Goal: Task Accomplishment & Management: Manage account settings

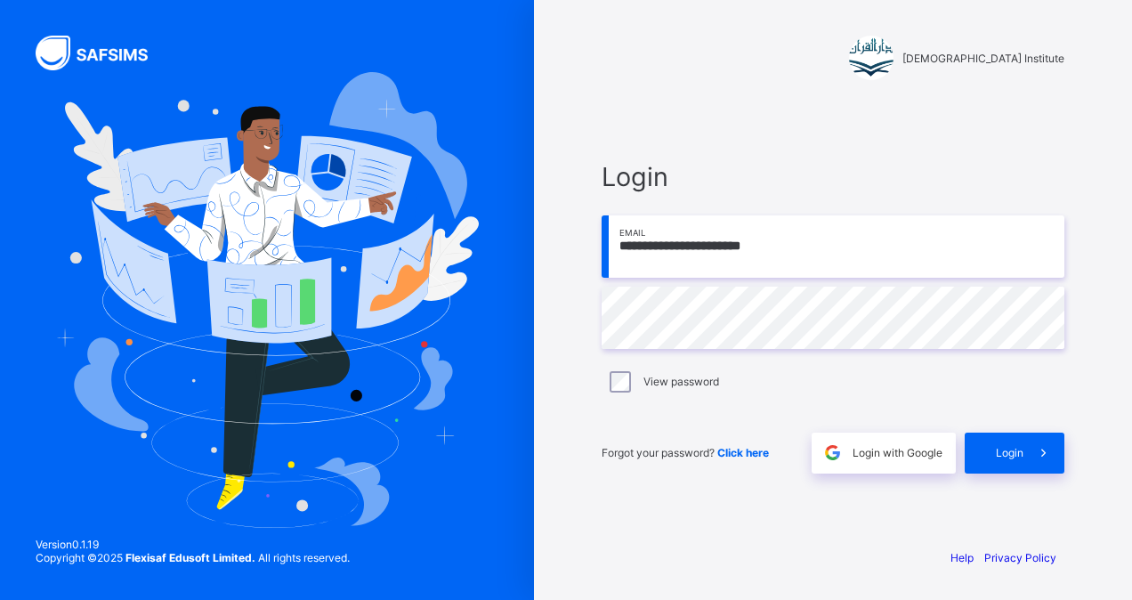
type input "**********"
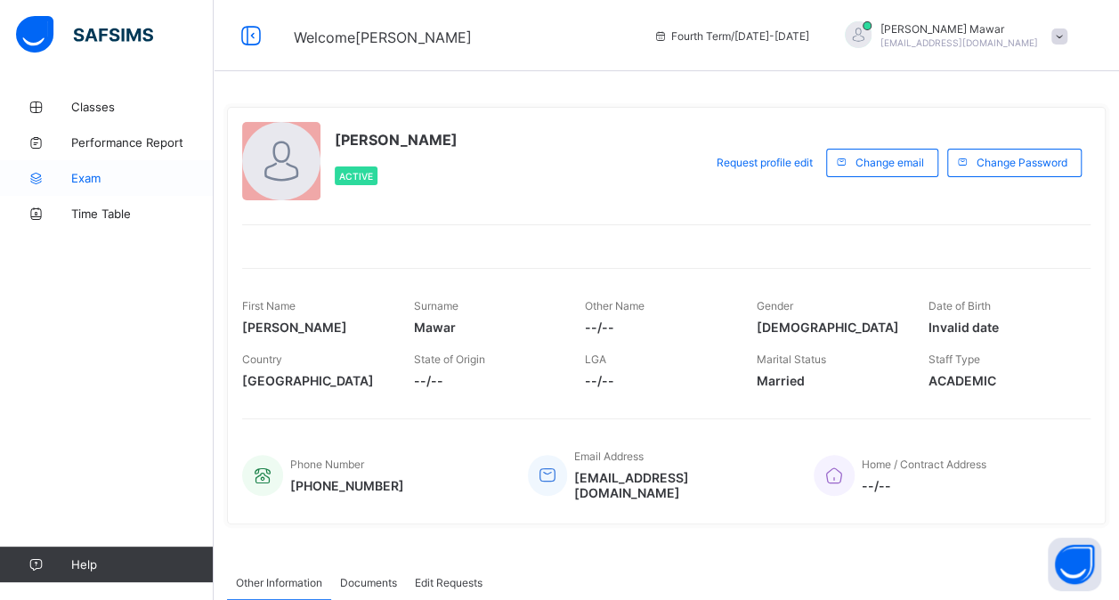
click at [109, 174] on span "Exam" at bounding box center [142, 178] width 142 height 14
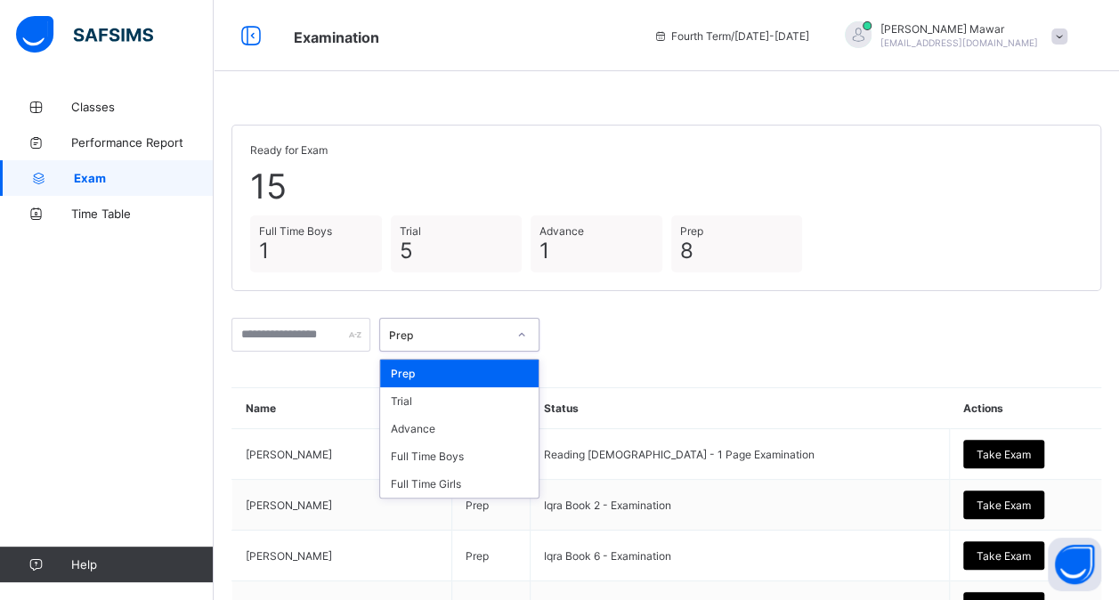
click at [504, 328] on div "Prep" at bounding box center [448, 334] width 118 height 13
click at [496, 449] on div "Full Time Boys" at bounding box center [459, 456] width 158 height 28
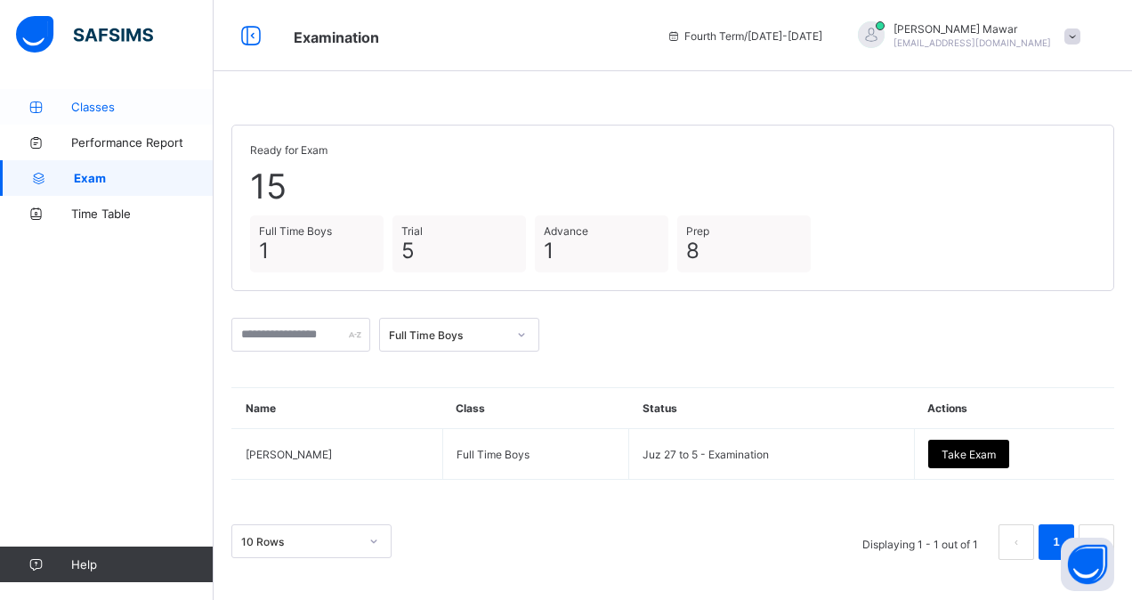
click at [132, 102] on span "Classes" at bounding box center [142, 107] width 142 height 14
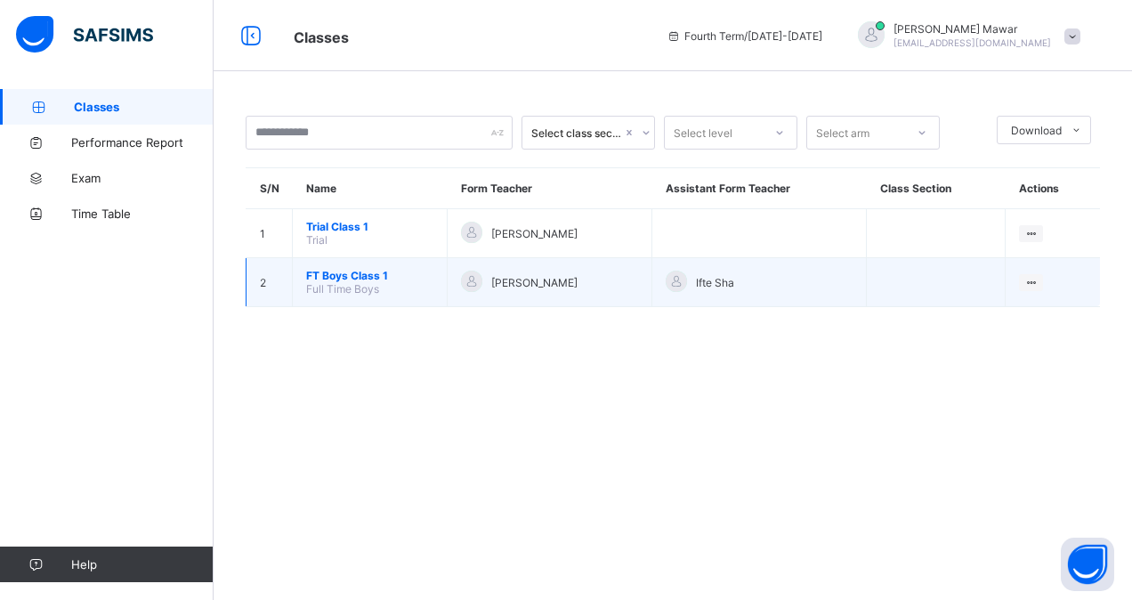
click at [369, 269] on span "FT Boys Class 1" at bounding box center [369, 275] width 127 height 13
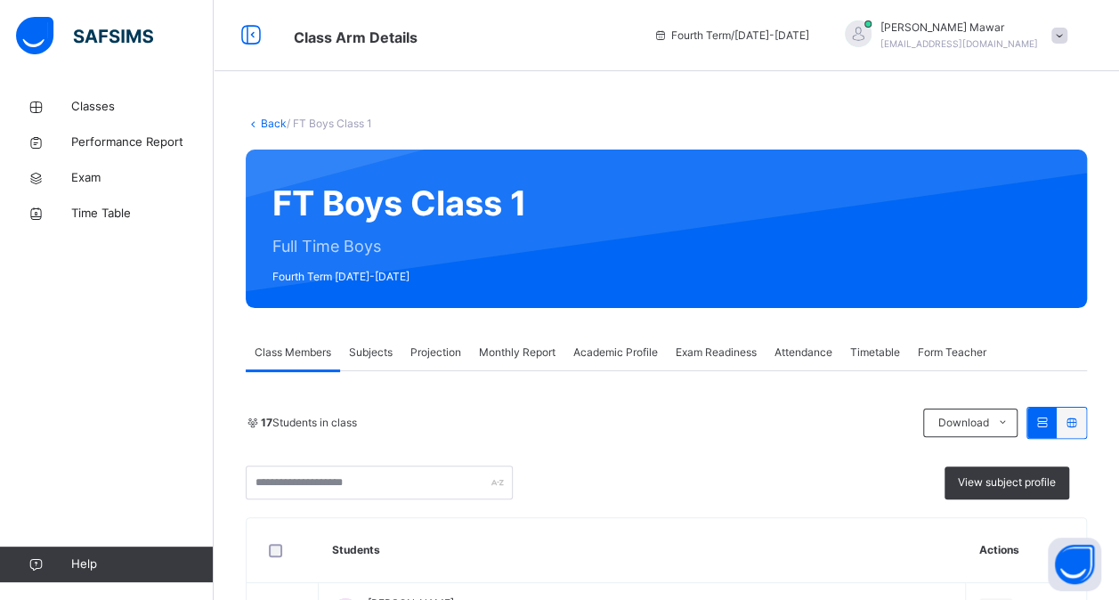
click at [817, 351] on span "Attendance" at bounding box center [803, 352] width 58 height 16
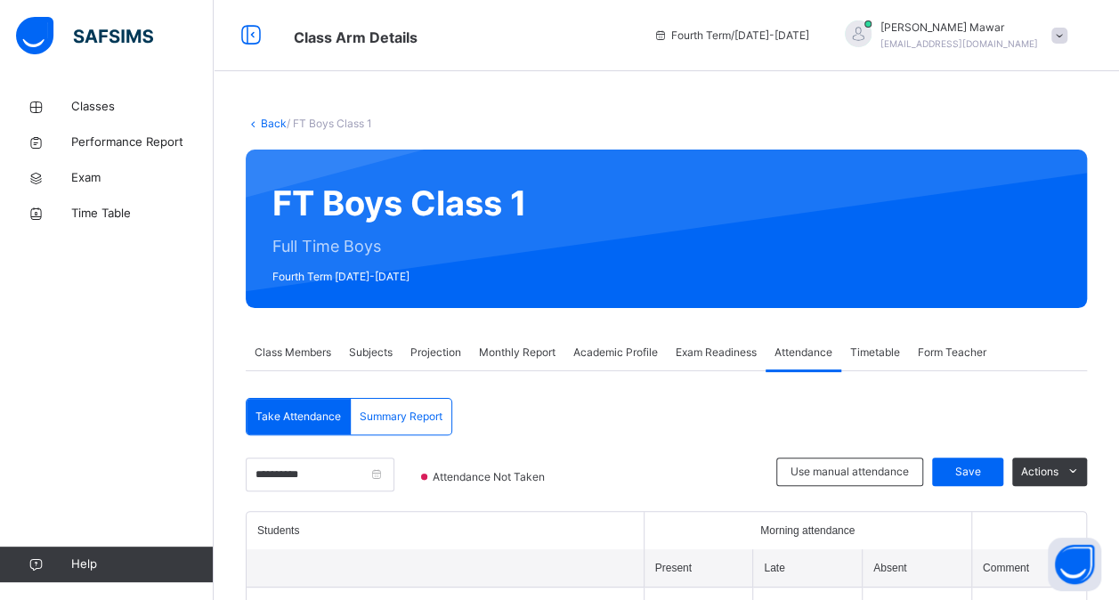
click at [711, 353] on span "Exam Readiness" at bounding box center [716, 352] width 81 height 16
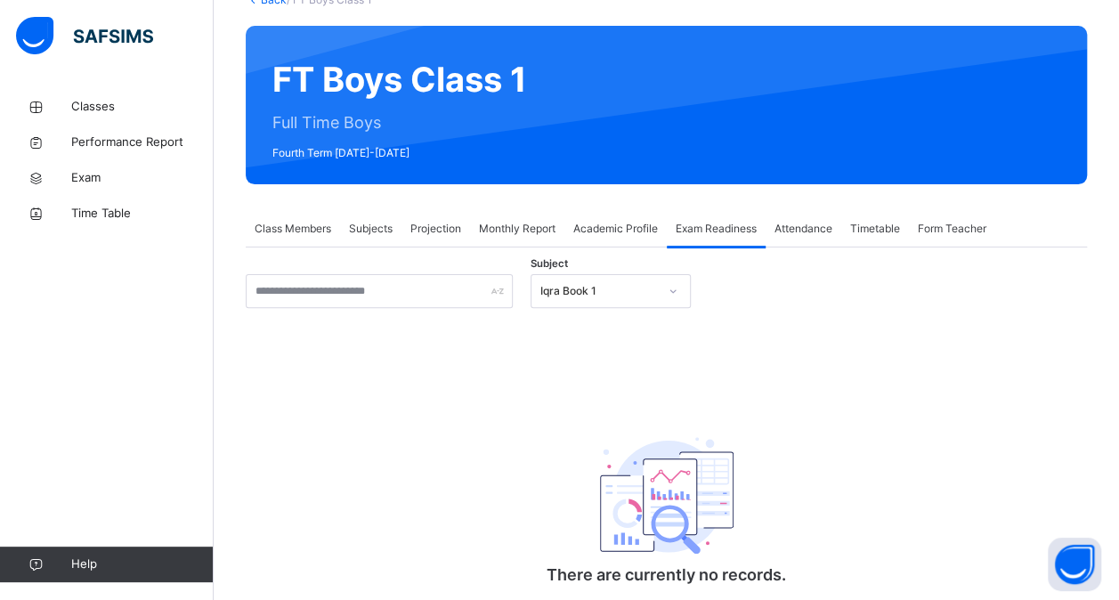
scroll to position [130, 0]
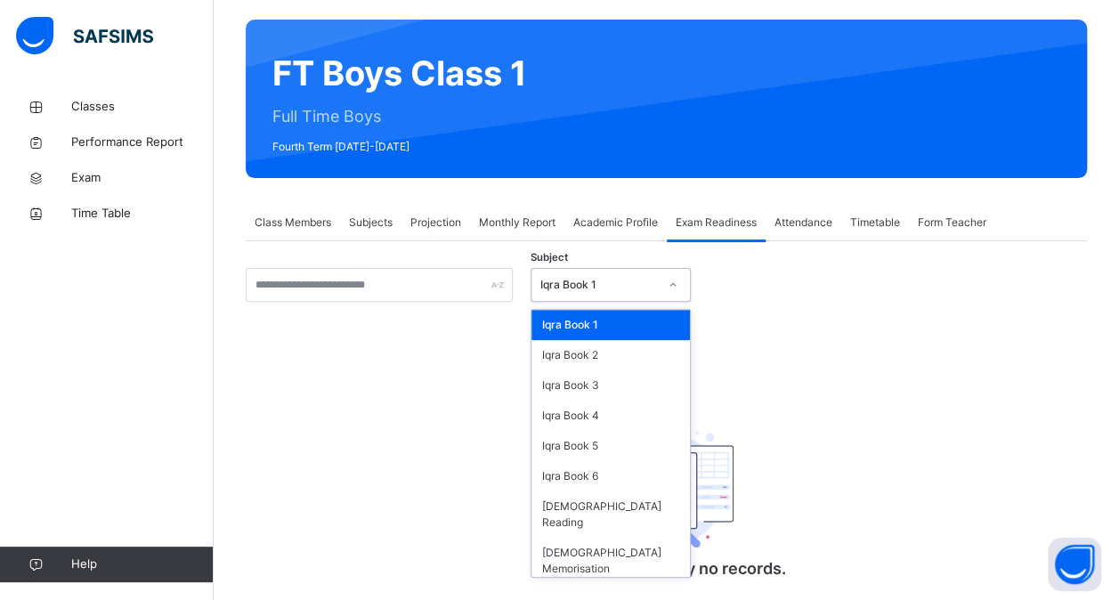
click at [662, 274] on div at bounding box center [673, 285] width 30 height 28
click at [588, 538] on div "[DEMOGRAPHIC_DATA] Memorisation" at bounding box center [610, 561] width 158 height 46
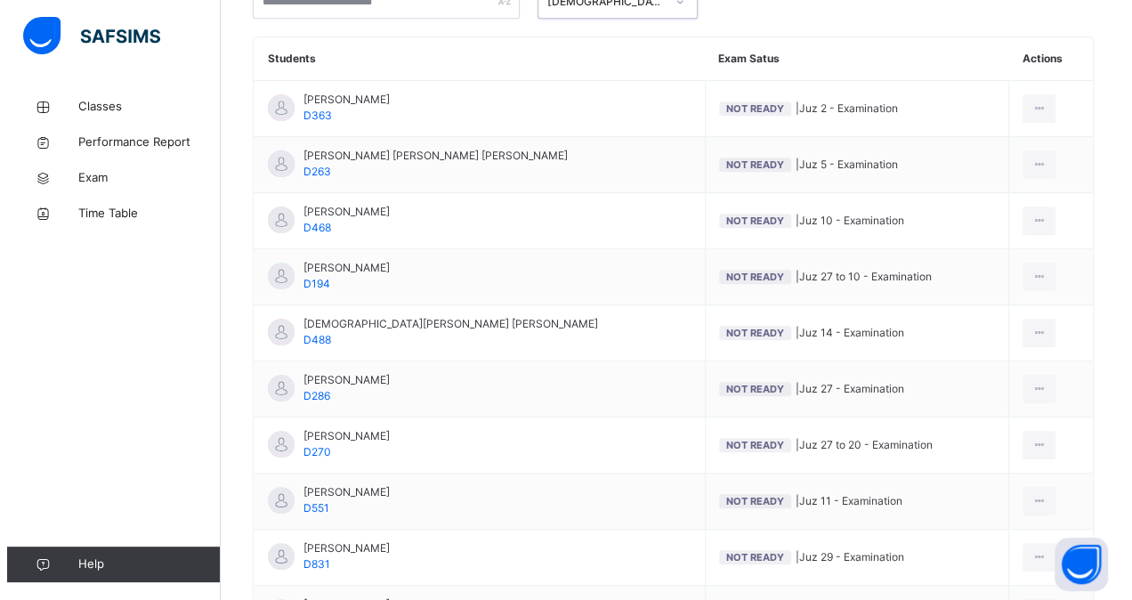
scroll to position [415, 0]
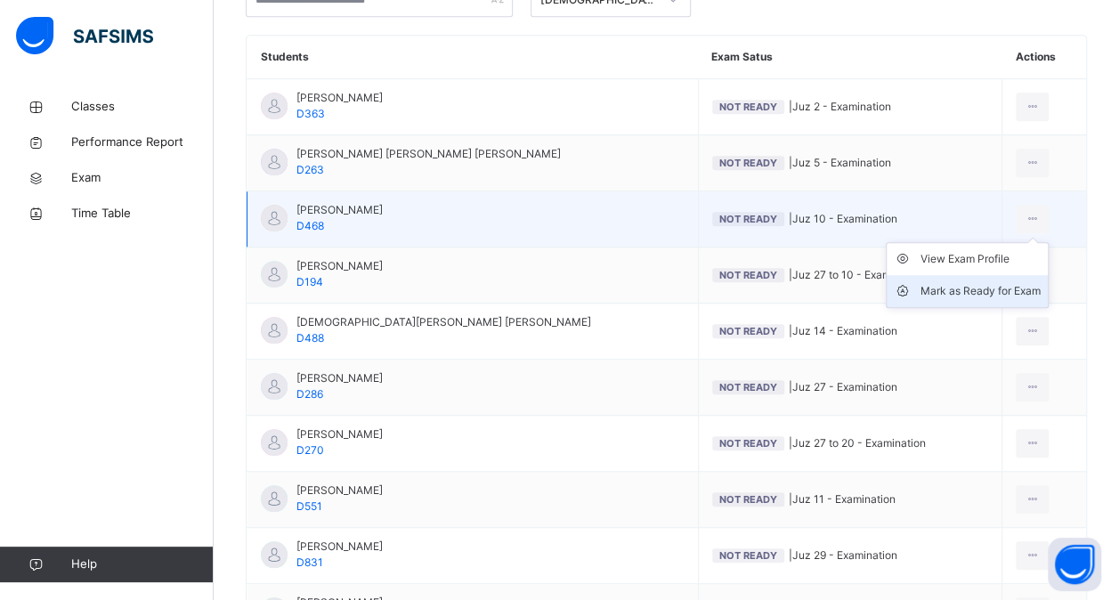
click at [995, 285] on div "Mark as Ready for Exam" at bounding box center [980, 291] width 120 height 18
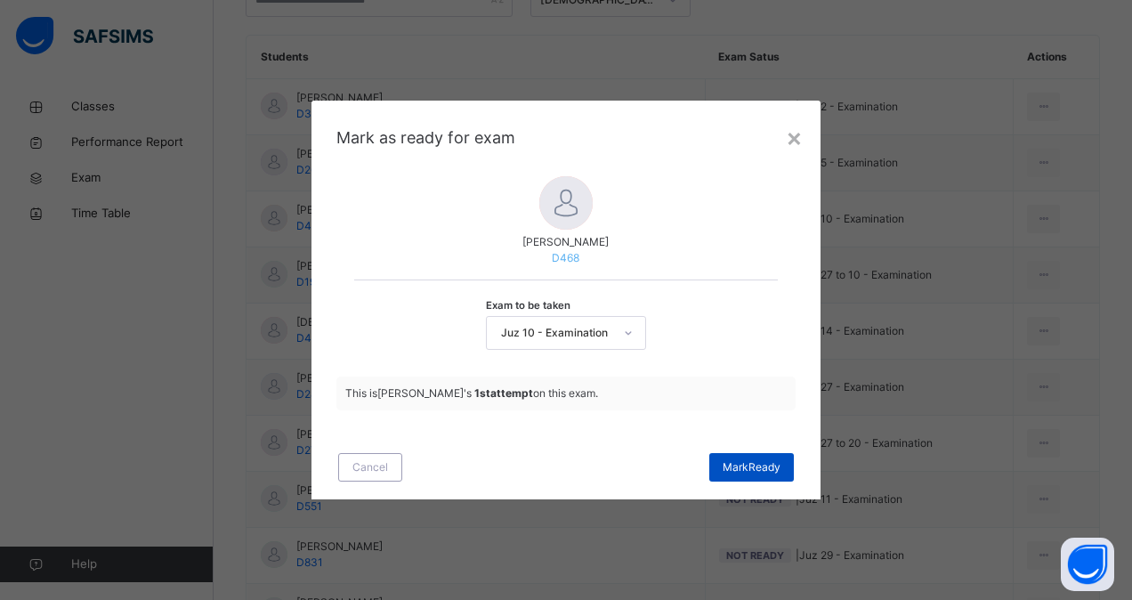
click at [726, 454] on div "[PERSON_NAME]" at bounding box center [751, 467] width 85 height 28
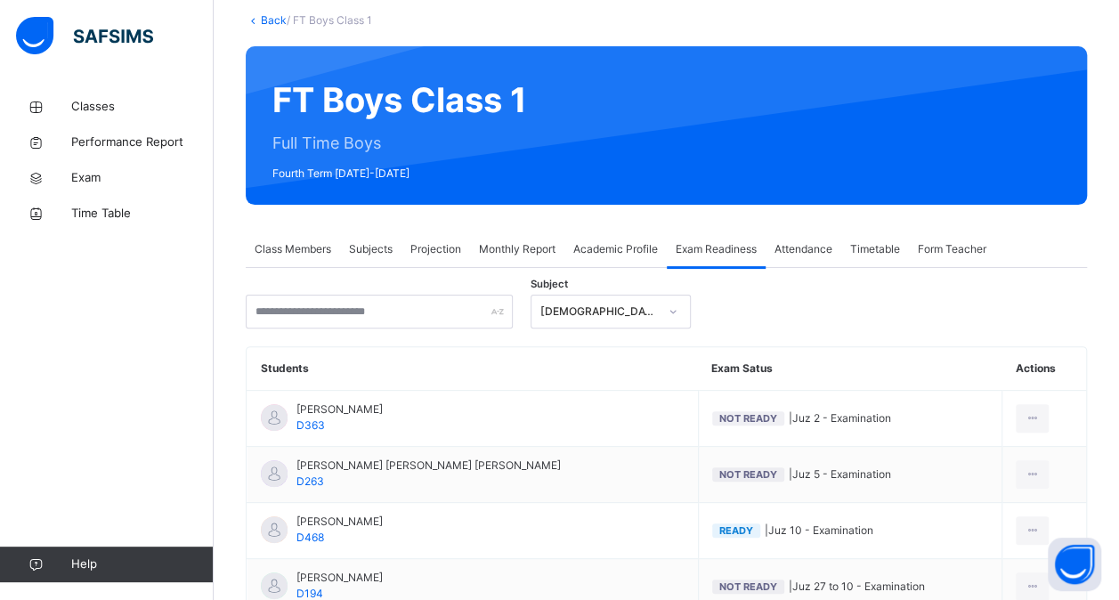
scroll to position [101, 0]
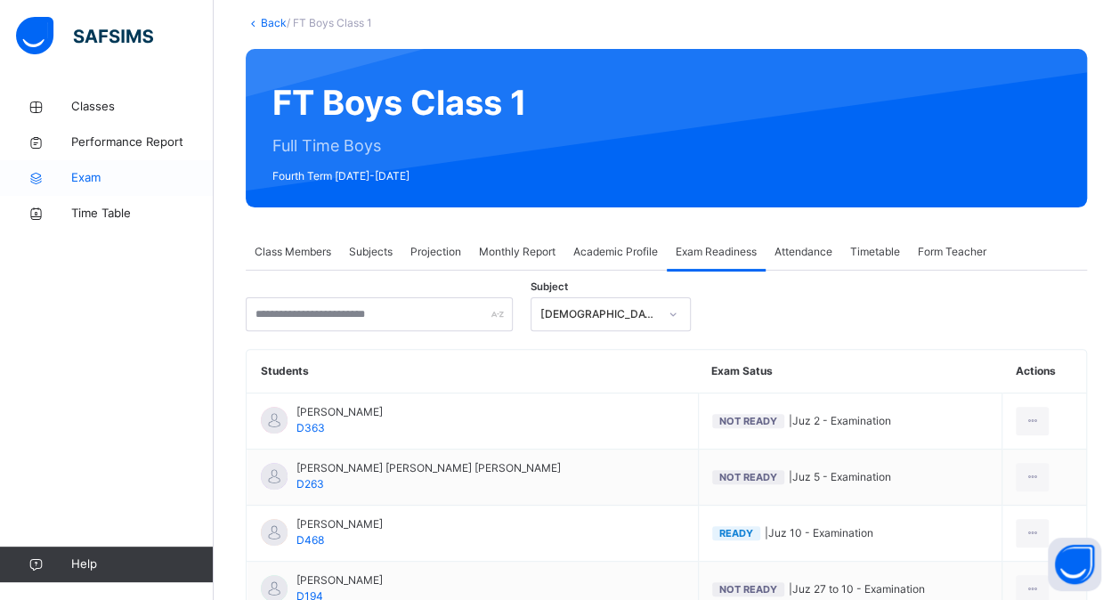
click at [181, 175] on span "Exam" at bounding box center [142, 178] width 142 height 18
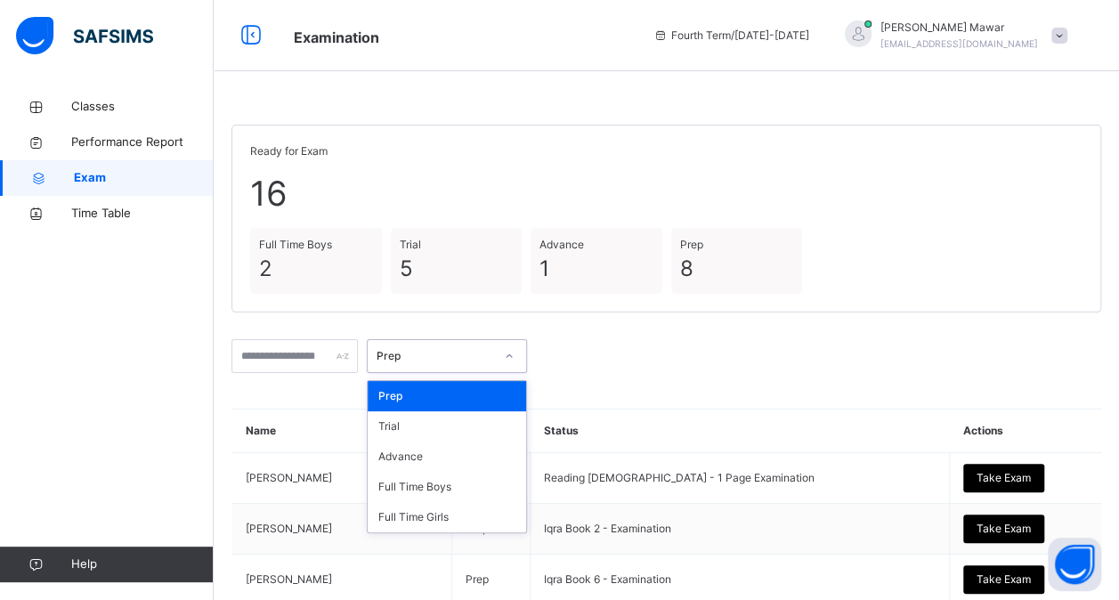
click at [481, 358] on div "Prep" at bounding box center [436, 356] width 118 height 16
click at [503, 487] on div "Full Time Boys" at bounding box center [447, 487] width 158 height 30
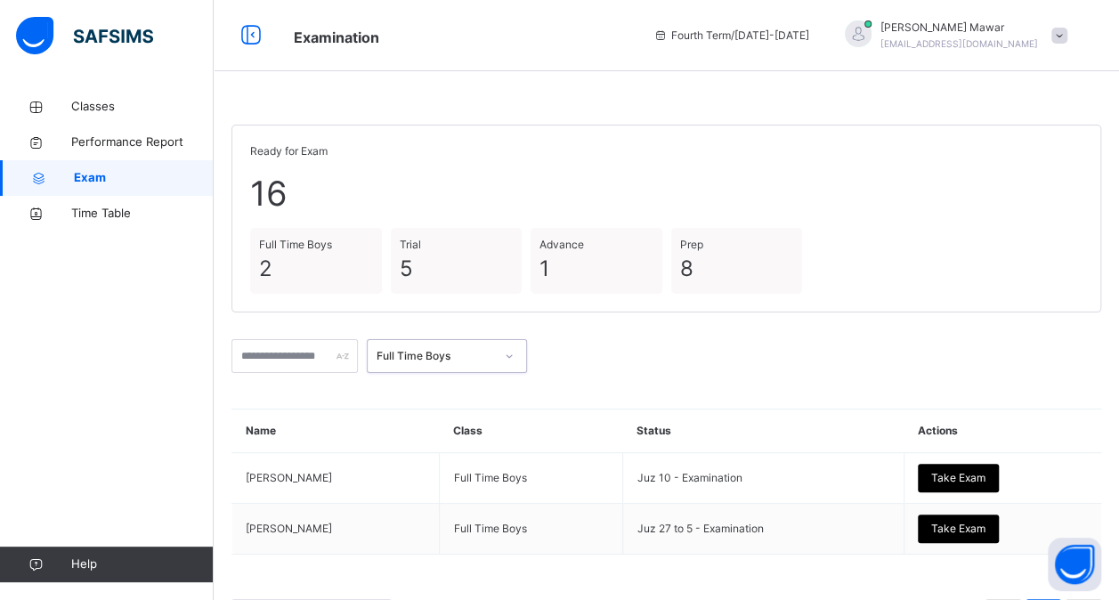
scroll to position [69, 0]
